Goal: Obtain resource: Obtain resource

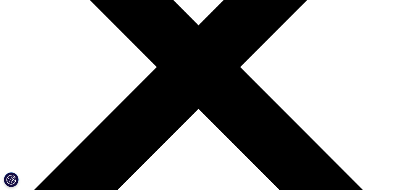
scroll to position [148, 0]
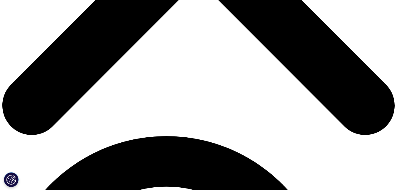
scroll to position [325, 0]
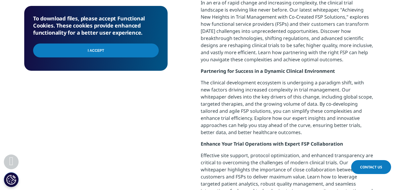
click at [150, 49] on input "I Accept" at bounding box center [96, 50] width 126 height 14
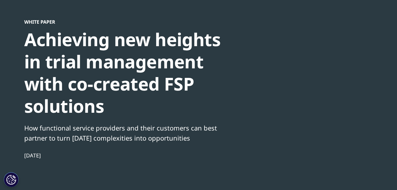
scroll to position [0, 0]
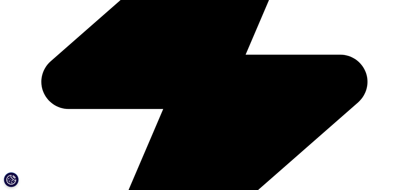
scroll to position [237, 0]
